Goal: Task Accomplishment & Management: Manage account settings

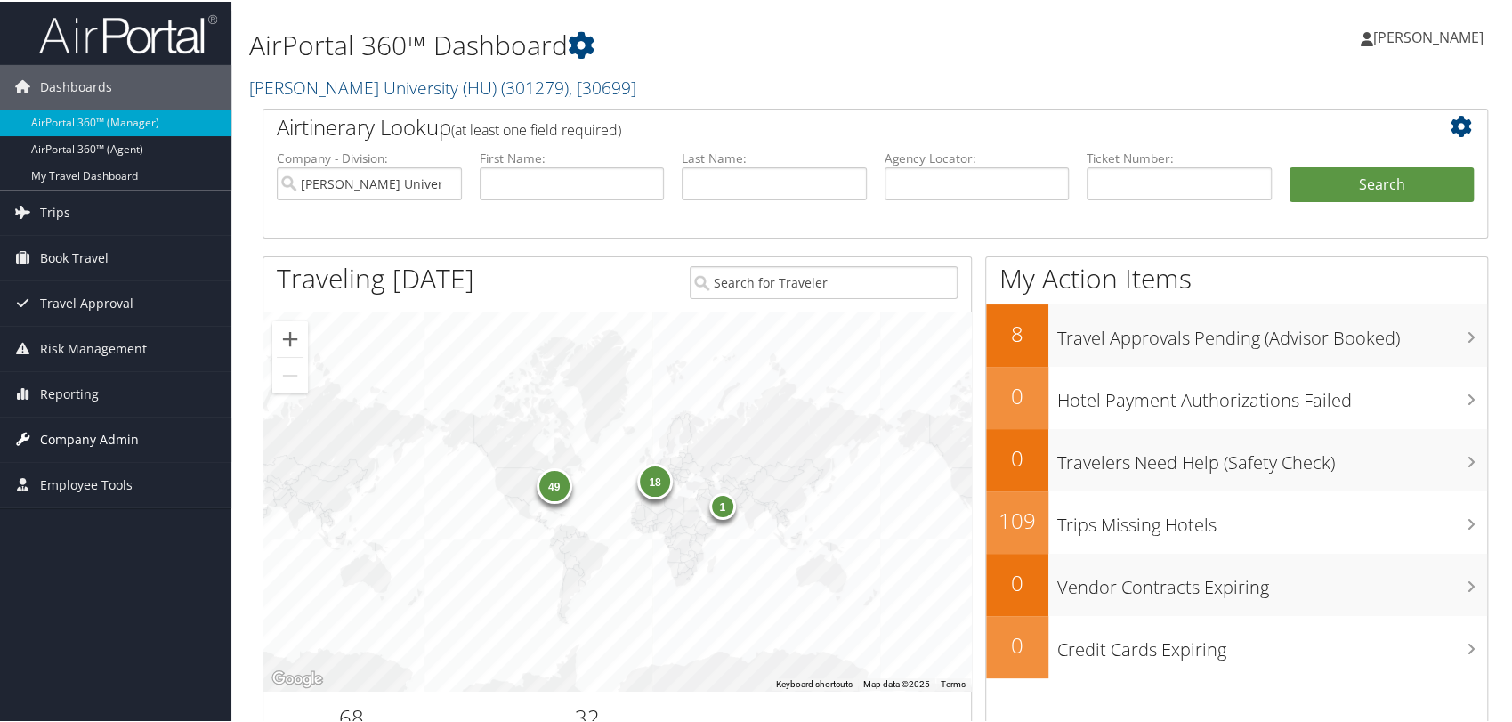
click at [93, 440] on span "Company Admin" at bounding box center [89, 438] width 99 height 44
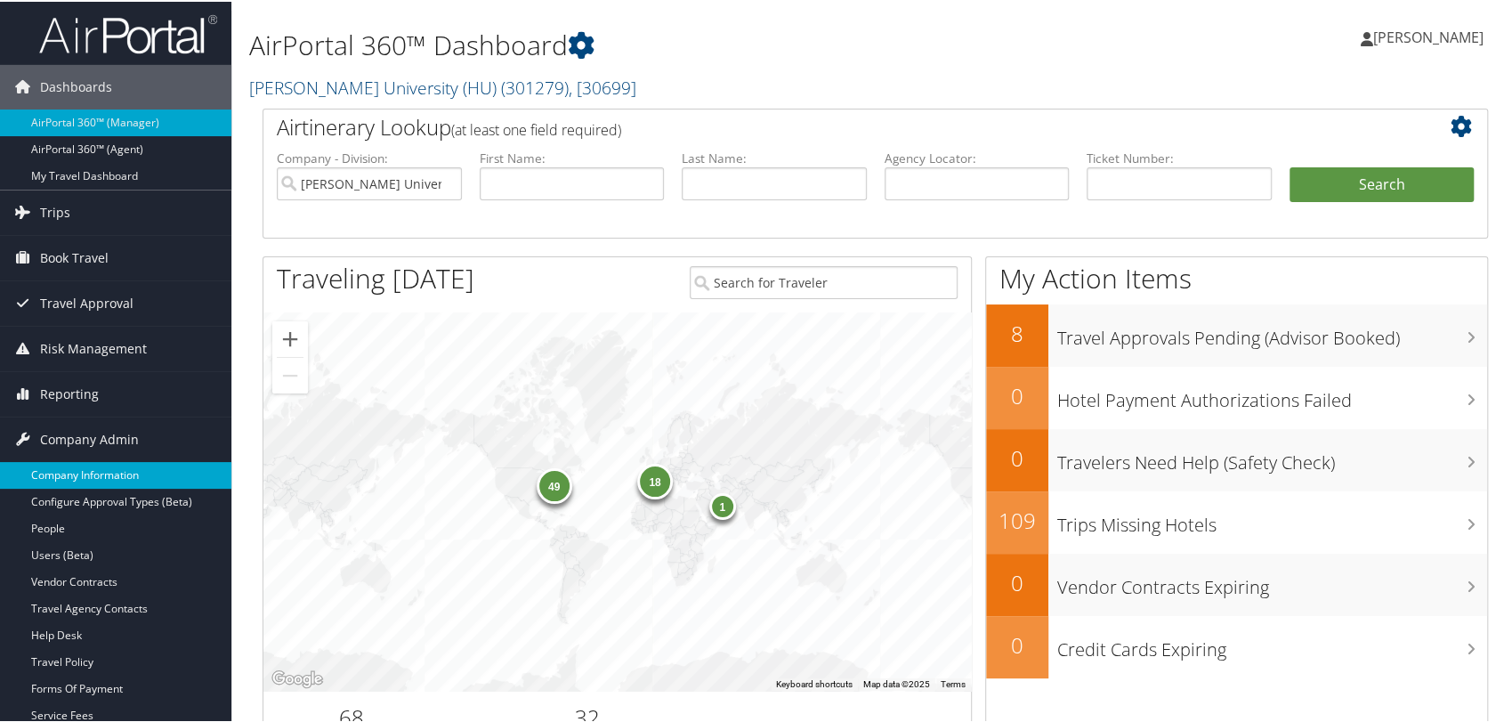
click at [117, 472] on link "Company Information" at bounding box center [115, 473] width 231 height 27
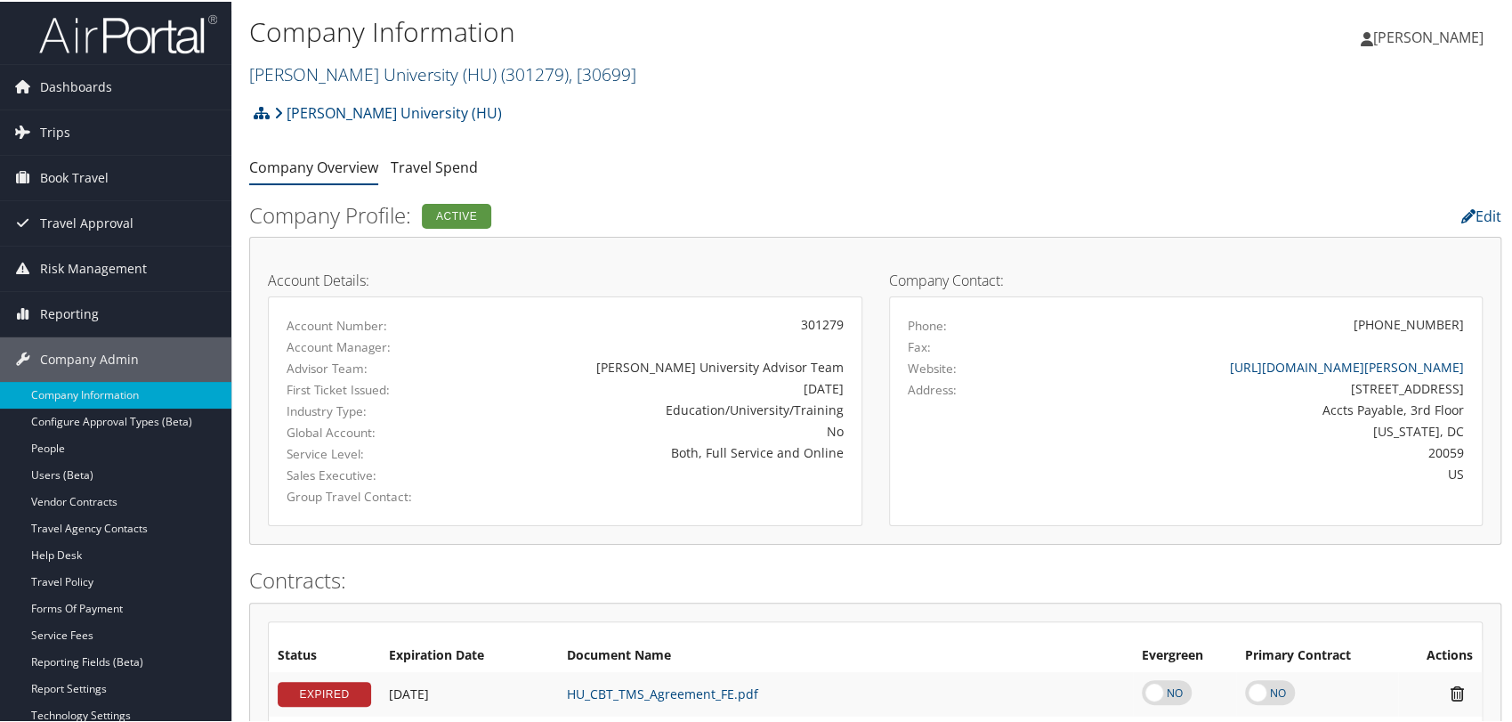
click at [362, 80] on link "Howard University (HU) ( 301279 ) , [ 30699 ]" at bounding box center [442, 73] width 387 height 24
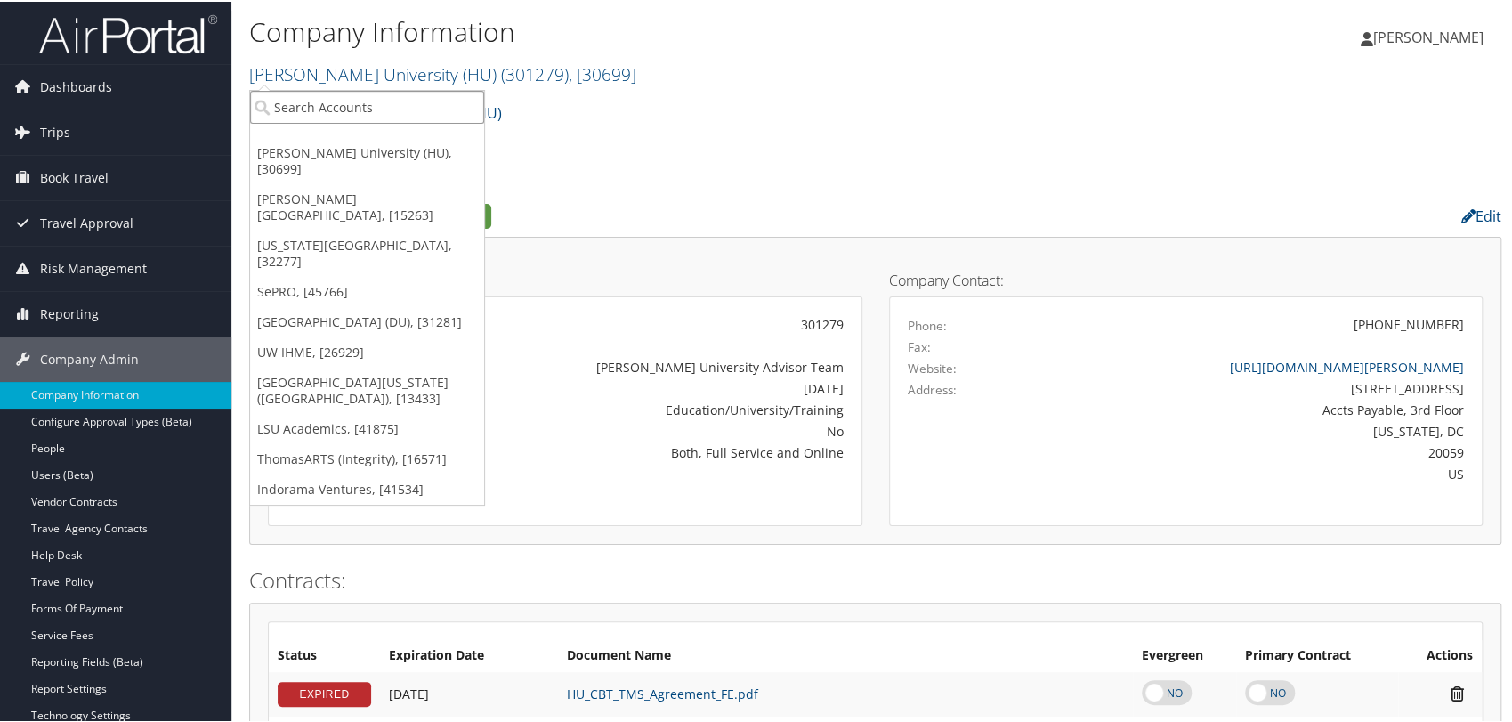
click at [374, 112] on input "search" at bounding box center [367, 105] width 234 height 33
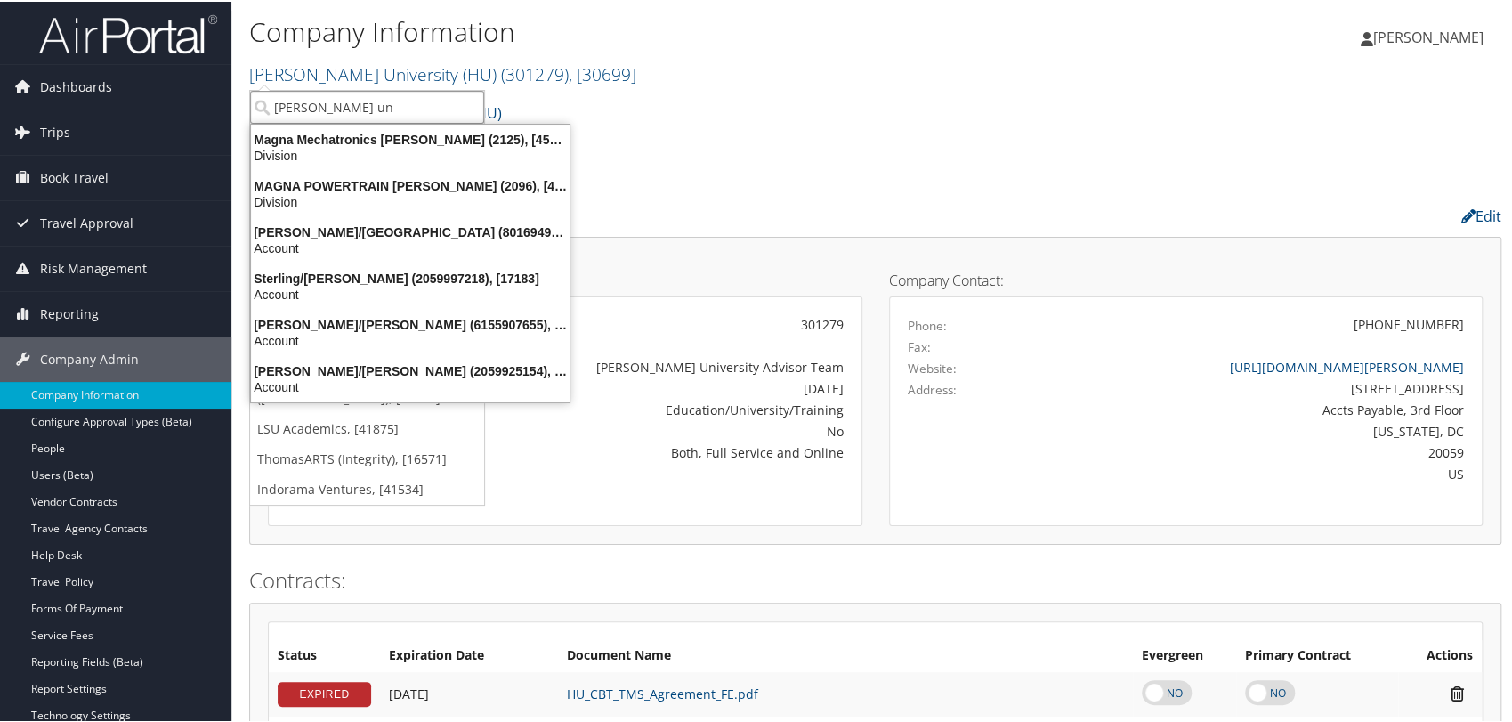
type input "troy uni"
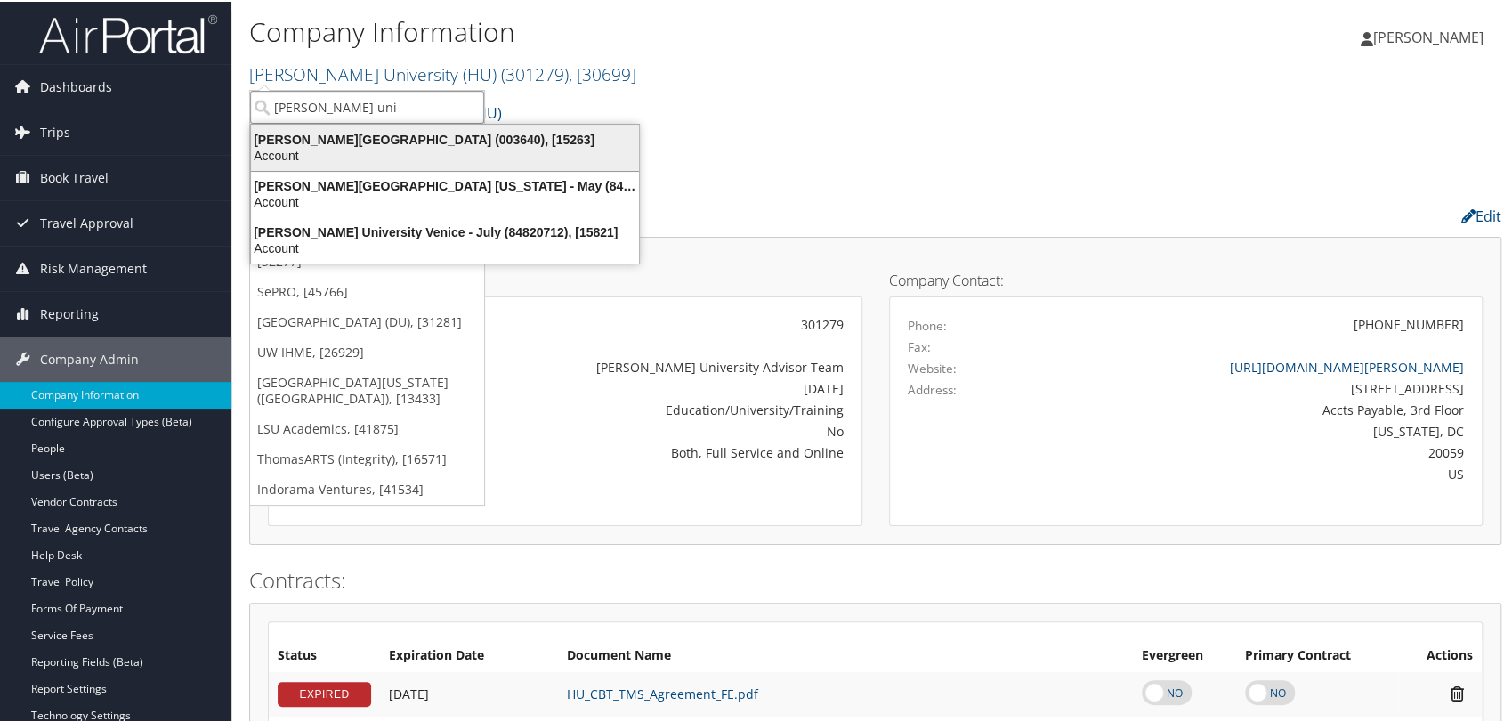
click at [336, 134] on div "Troy University (003640), [15263]" at bounding box center [444, 138] width 409 height 16
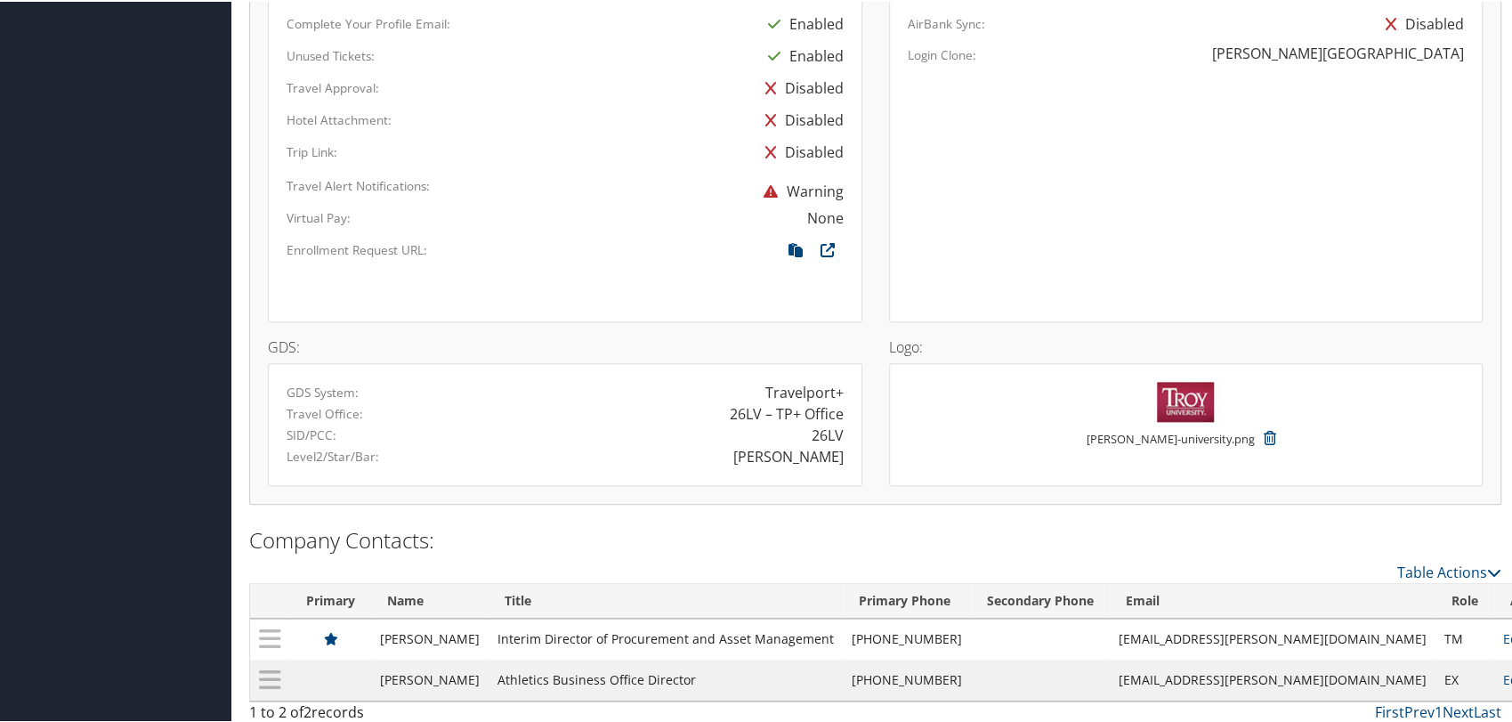
scroll to position [1111, 0]
